Goal: Information Seeking & Learning: Learn about a topic

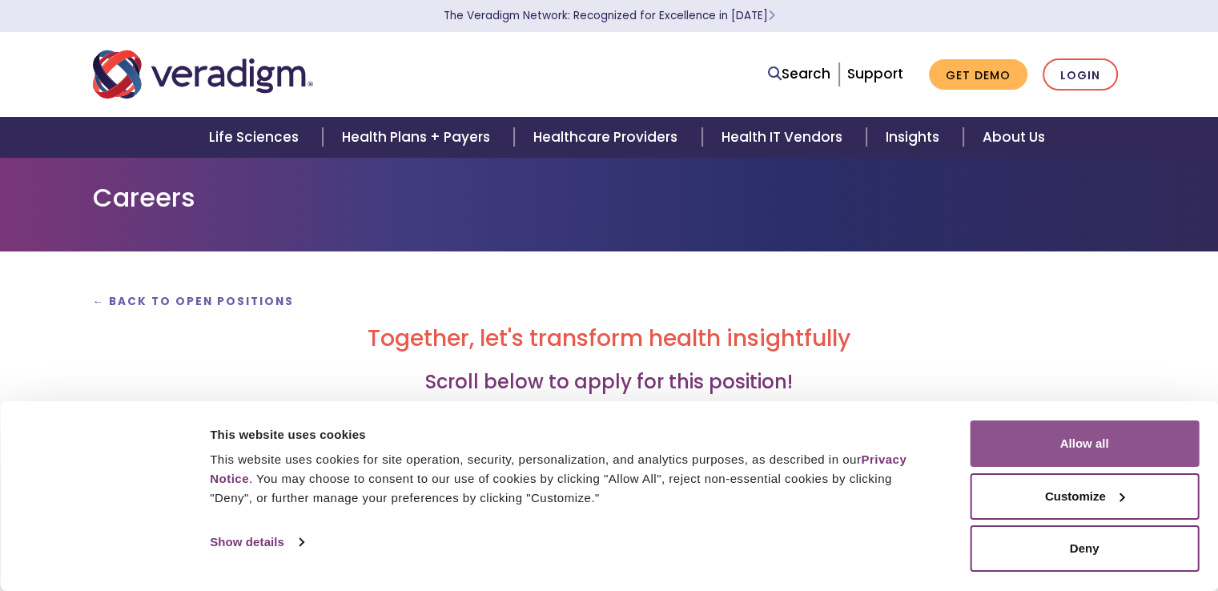
click at [1125, 435] on button "Allow all" at bounding box center [1084, 443] width 229 height 46
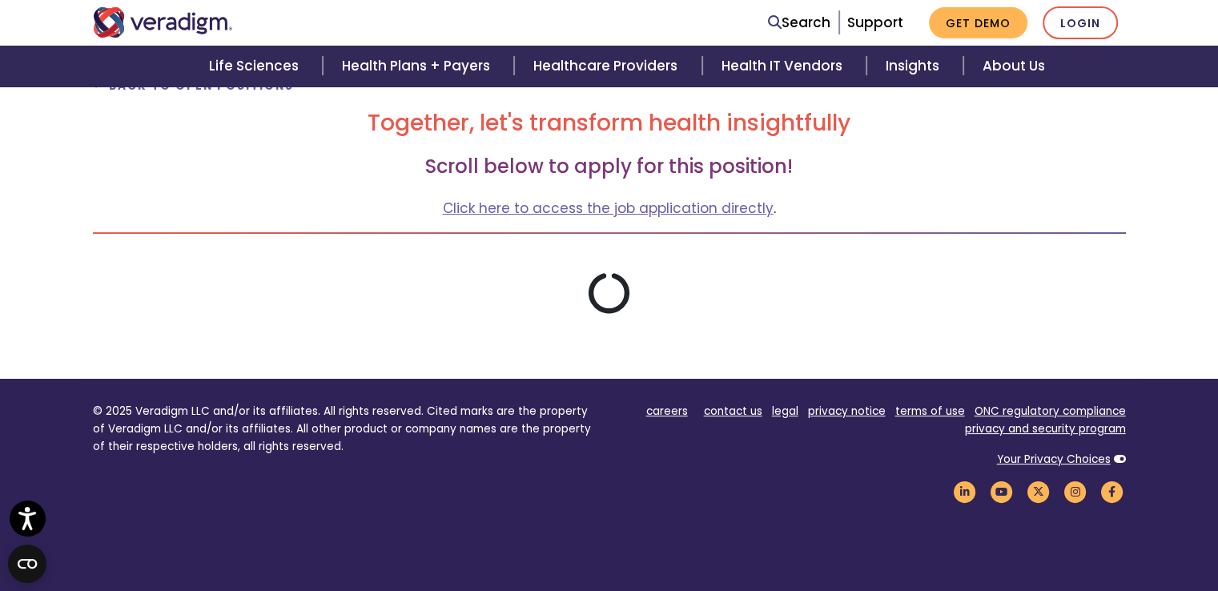
scroll to position [215, 0]
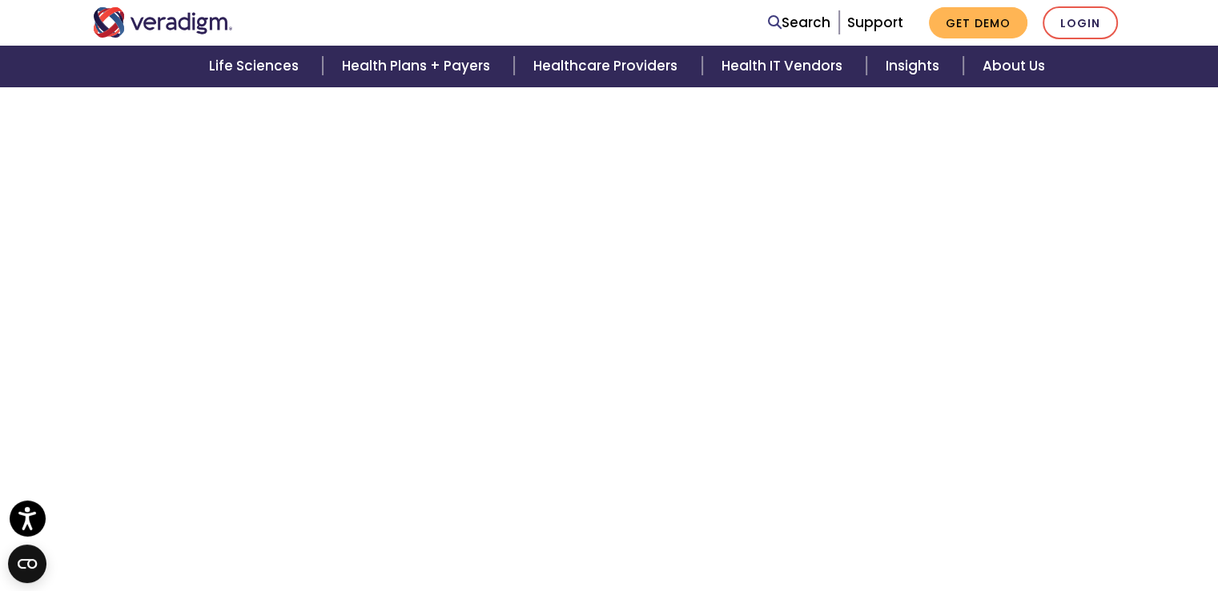
scroll to position [3053, 0]
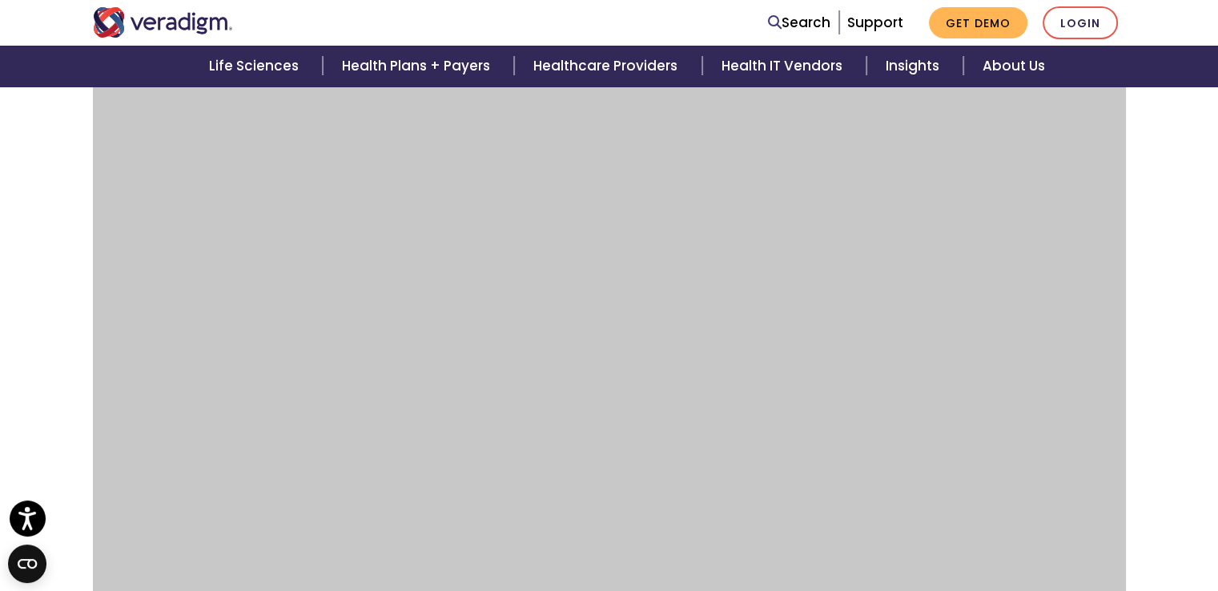
scroll to position [3847, 0]
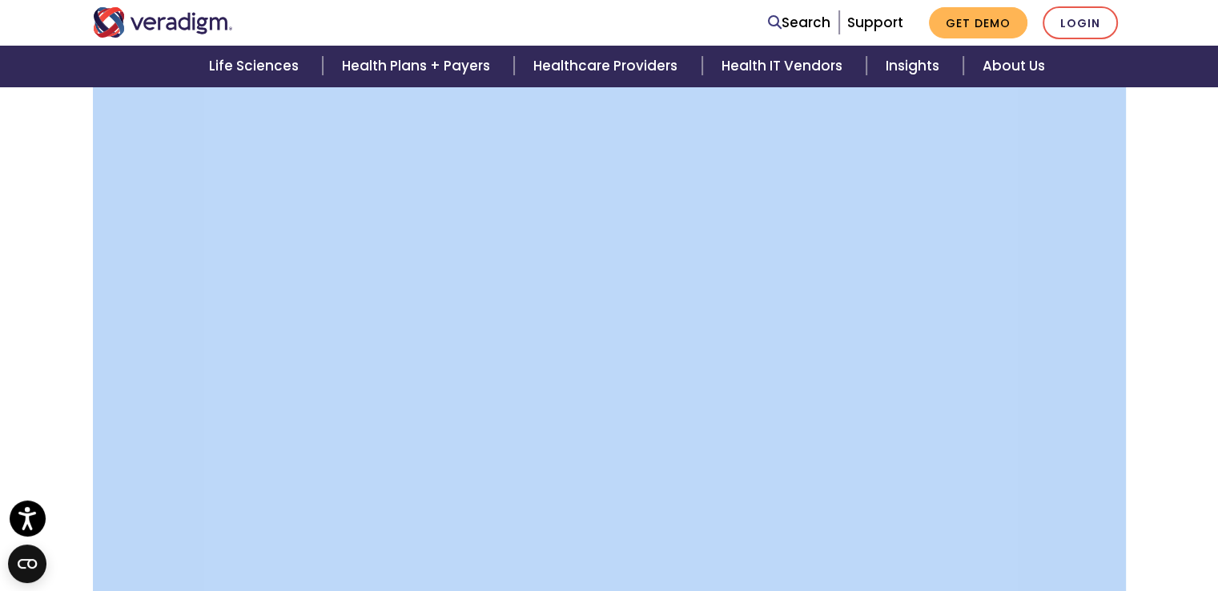
click at [1127, 377] on div at bounding box center [609, 128] width 1057 height 6975
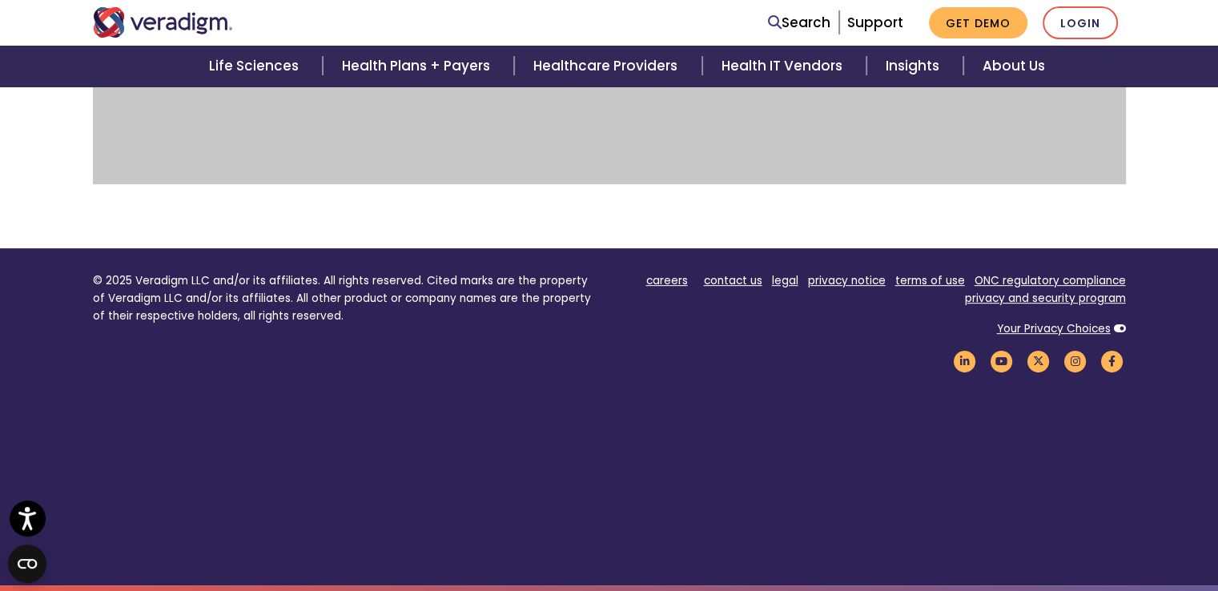
scroll to position [21, 0]
